Goal: Task Accomplishment & Management: Complete application form

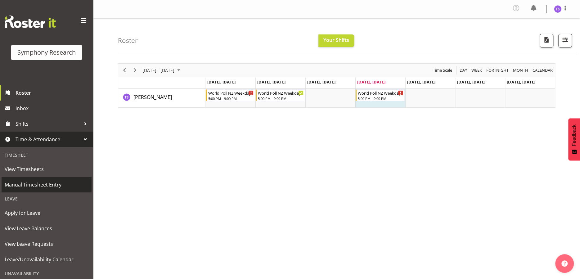
click at [47, 185] on span "Manual Timesheet Entry" at bounding box center [47, 184] width 84 height 9
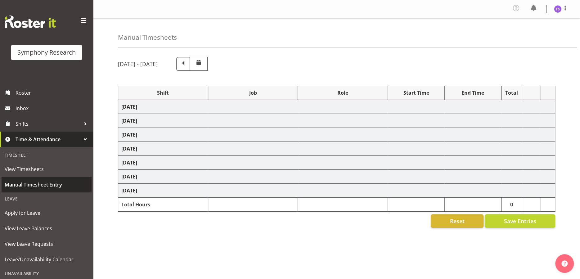
select select "48116"
select select "10527"
select select "47"
select select "48116"
select select "10527"
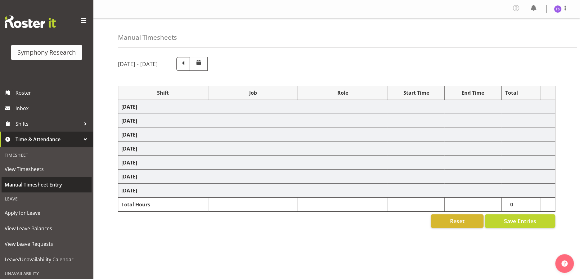
select select "47"
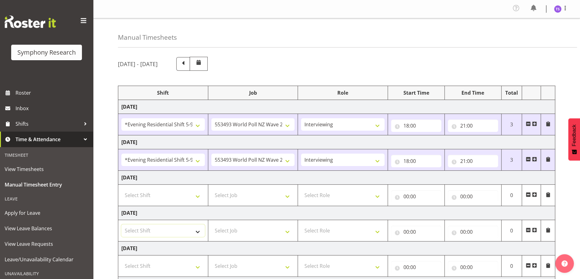
click at [196, 234] on select "Select Shift !!Weekend Residential (Roster IT Shift Label) *Business 9/10am ~ 4…" at bounding box center [163, 230] width 84 height 12
select select "48116"
click at [121, 224] on select "Select Shift !!Weekend Residential (Roster IT Shift Label) *Business 9/10am ~ 4…" at bounding box center [163, 230] width 84 height 12
click at [289, 232] on select "Select Job 550060 IF Admin 553492 World Poll Aus Wave 2 Main 2025 553493 World …" at bounding box center [253, 230] width 84 height 12
select select "10527"
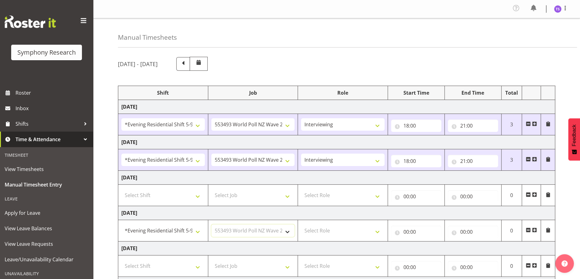
click at [211, 224] on select "Select Job 550060 IF Admin 553492 World Poll Aus Wave 2 Main 2025 553493 World …" at bounding box center [253, 230] width 84 height 12
click at [376, 234] on select "Select Role Briefing Interviewing" at bounding box center [343, 230] width 84 height 12
select select "47"
click at [301, 224] on select "Select Role Briefing Interviewing" at bounding box center [343, 230] width 84 height 12
click at [404, 233] on input "00:00" at bounding box center [416, 232] width 50 height 12
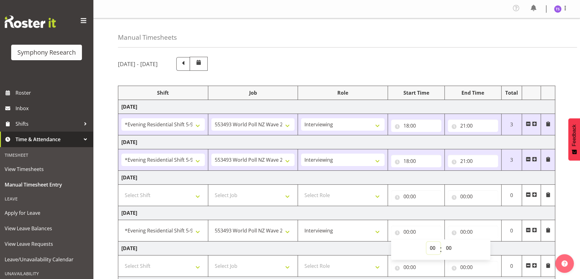
click at [434, 248] on select "00 01 02 03 04 05 06 07 08 09 10 11 12 13 14 15 16 17 18 19 20 21 22 23" at bounding box center [434, 248] width 14 height 12
select select "18"
click at [427, 242] on select "00 01 02 03 04 05 06 07 08 09 10 11 12 13 14 15 16 17 18 19 20 21 22 23" at bounding box center [434, 248] width 14 height 12
type input "18:00"
click at [466, 230] on input "00:00" at bounding box center [473, 232] width 50 height 12
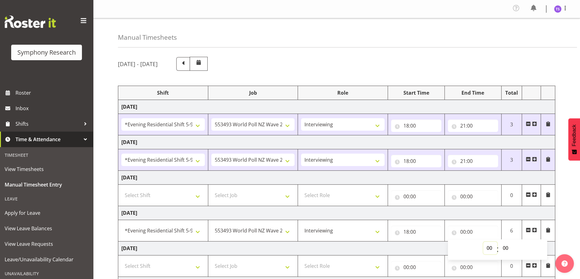
click at [483, 248] on select "00 01 02 03 04 05 06 07 08 09 10 11 12 13 14 15 16 17 18 19 20 21 22 23" at bounding box center [490, 248] width 14 height 12
select select "21"
click at [483, 242] on select "00 01 02 03 04 05 06 07 08 09 10 11 12 13 14 15 16 17 18 19 20 21 22 23" at bounding box center [490, 248] width 14 height 12
type input "21:00"
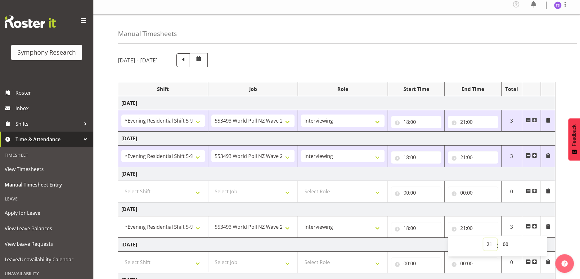
scroll to position [93, 0]
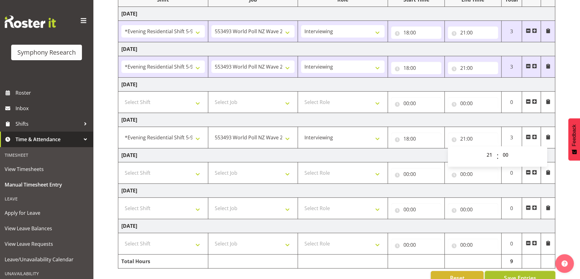
click at [516, 274] on span "Save Entries" at bounding box center [520, 278] width 32 height 8
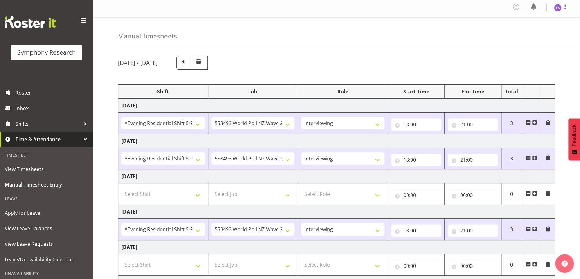
scroll to position [0, 0]
